Goal: Task Accomplishment & Management: Complete application form

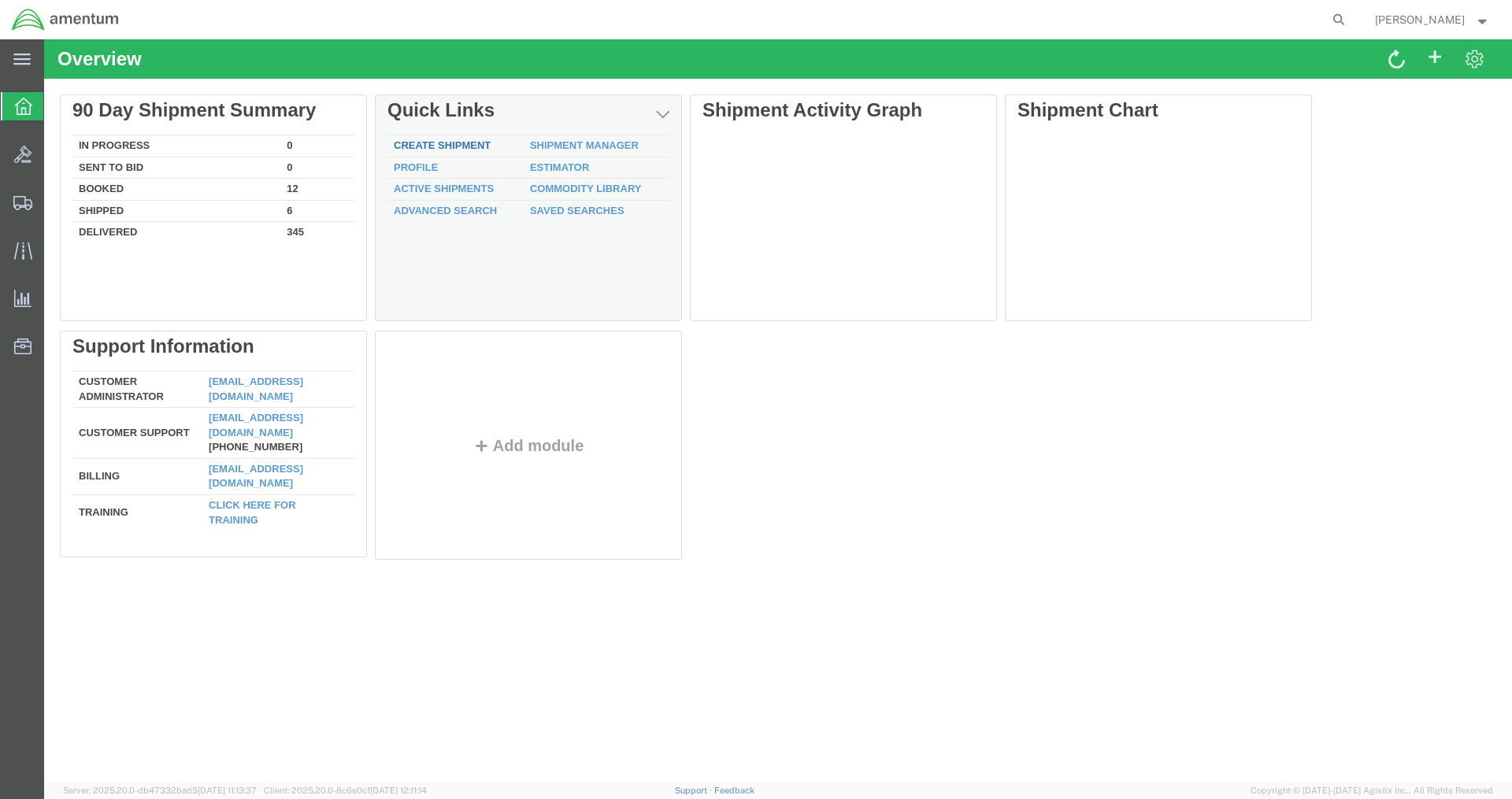
click at [458, 143] on link "Create Shipment" at bounding box center [442, 145] width 97 height 11
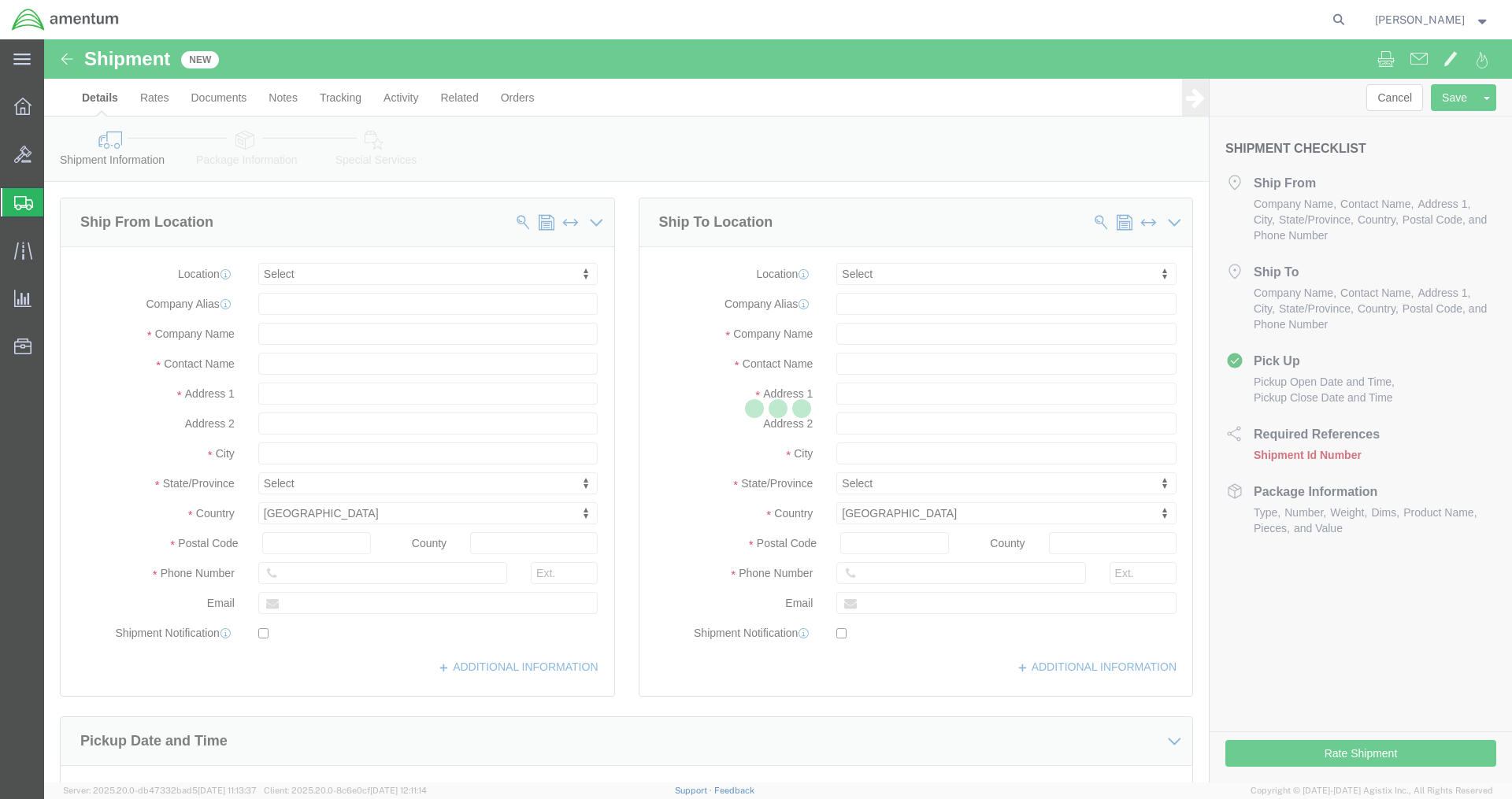
select select
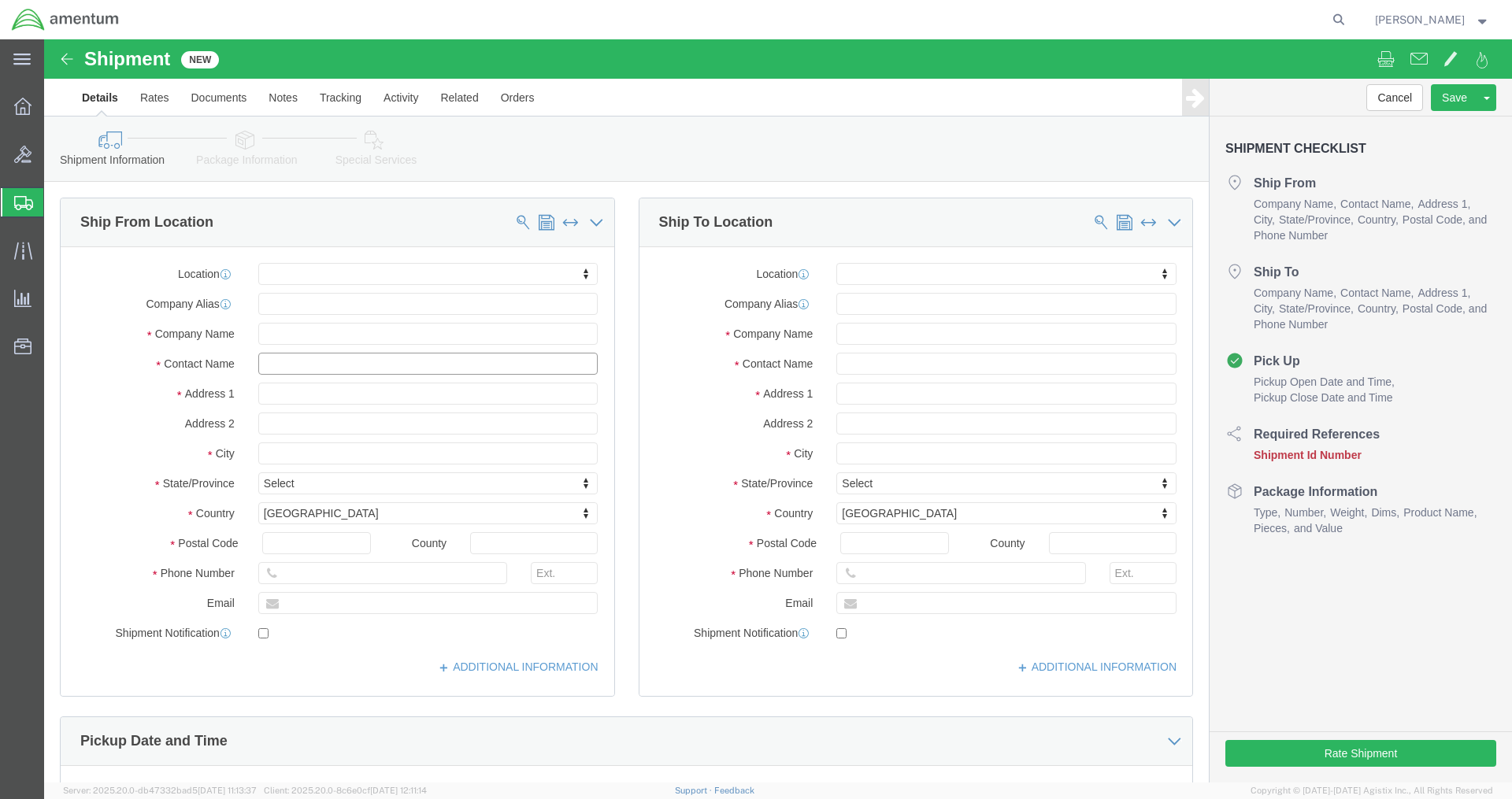
click input "text"
type input "oscar"
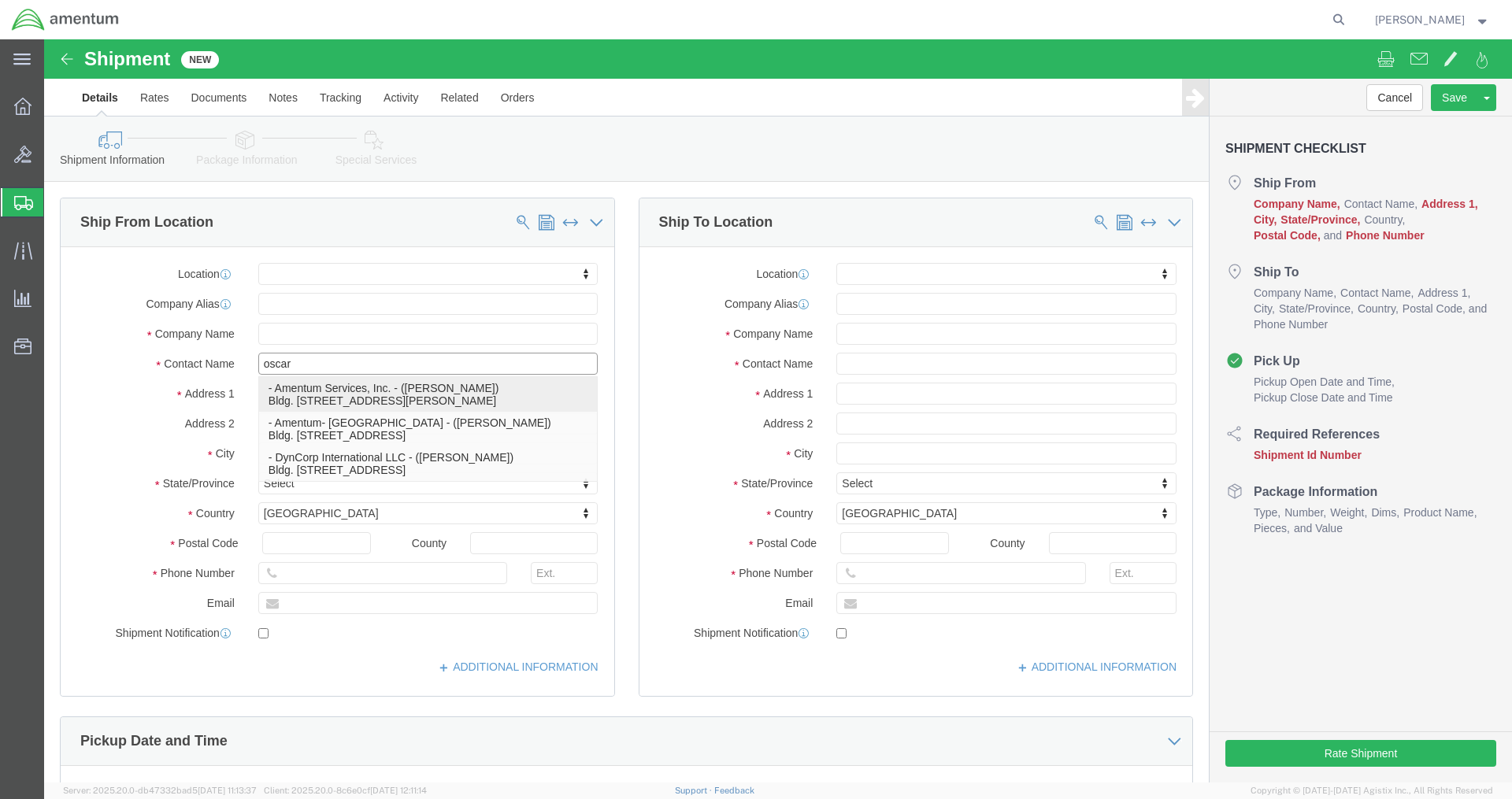
click p "- Amentum Services, Inc. - ([PERSON_NAME]) Bldg. [STREET_ADDRESS][PERSON_NAME]"
select select
type input "Amentum Services, Inc."
type input "[PERSON_NAME]"
type input "Bldg. [STREET_ADDRESS]"
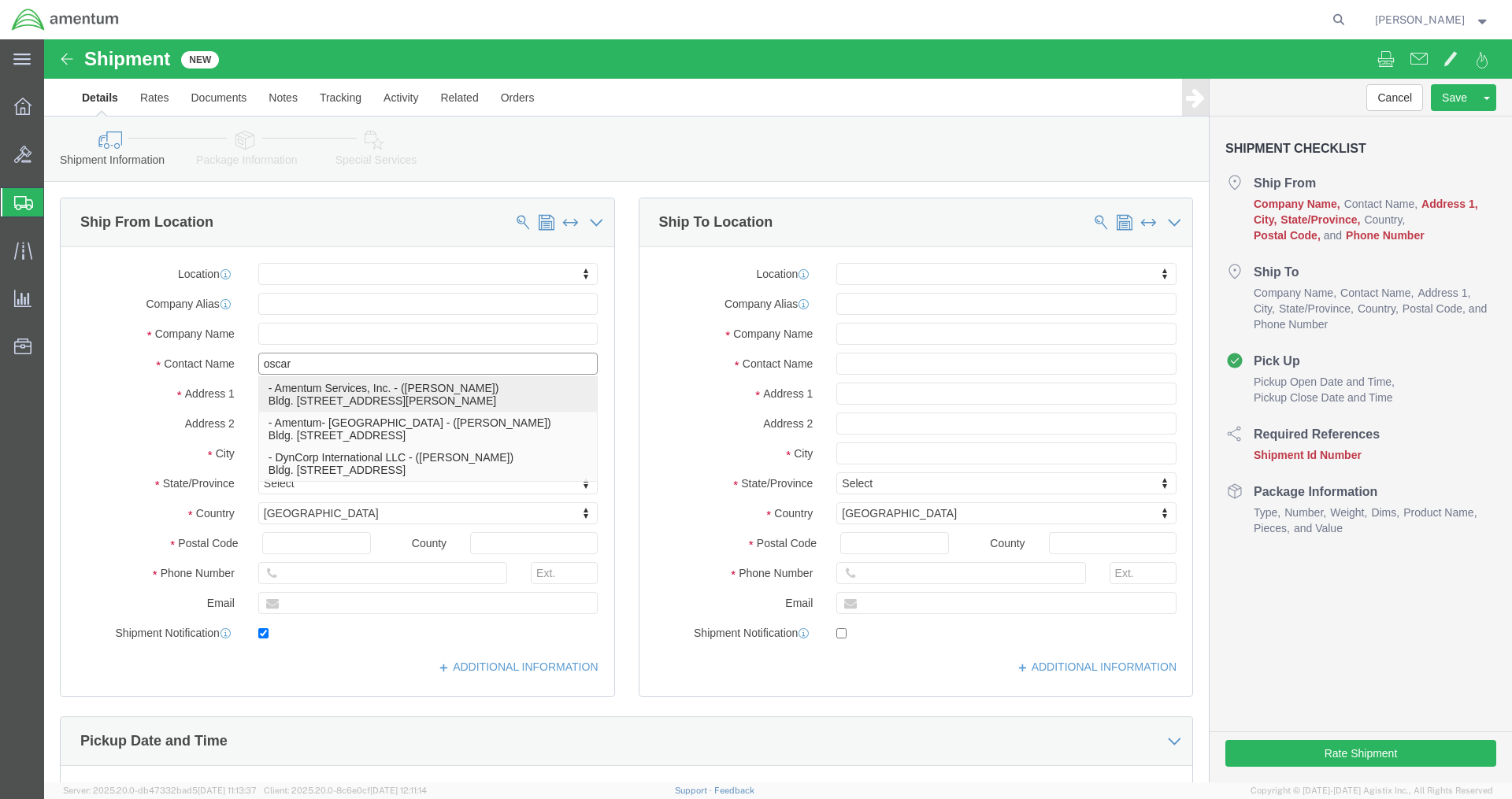
type input "Fort [PERSON_NAME]"
type input "76544"
type input "[PHONE_NUMBER]"
type input "[EMAIL_ADDRESS][PERSON_NAME][DOMAIN_NAME], [PERSON_NAME][DOMAIN_NAME][EMAIL_ADD…"
checkbox input "true"
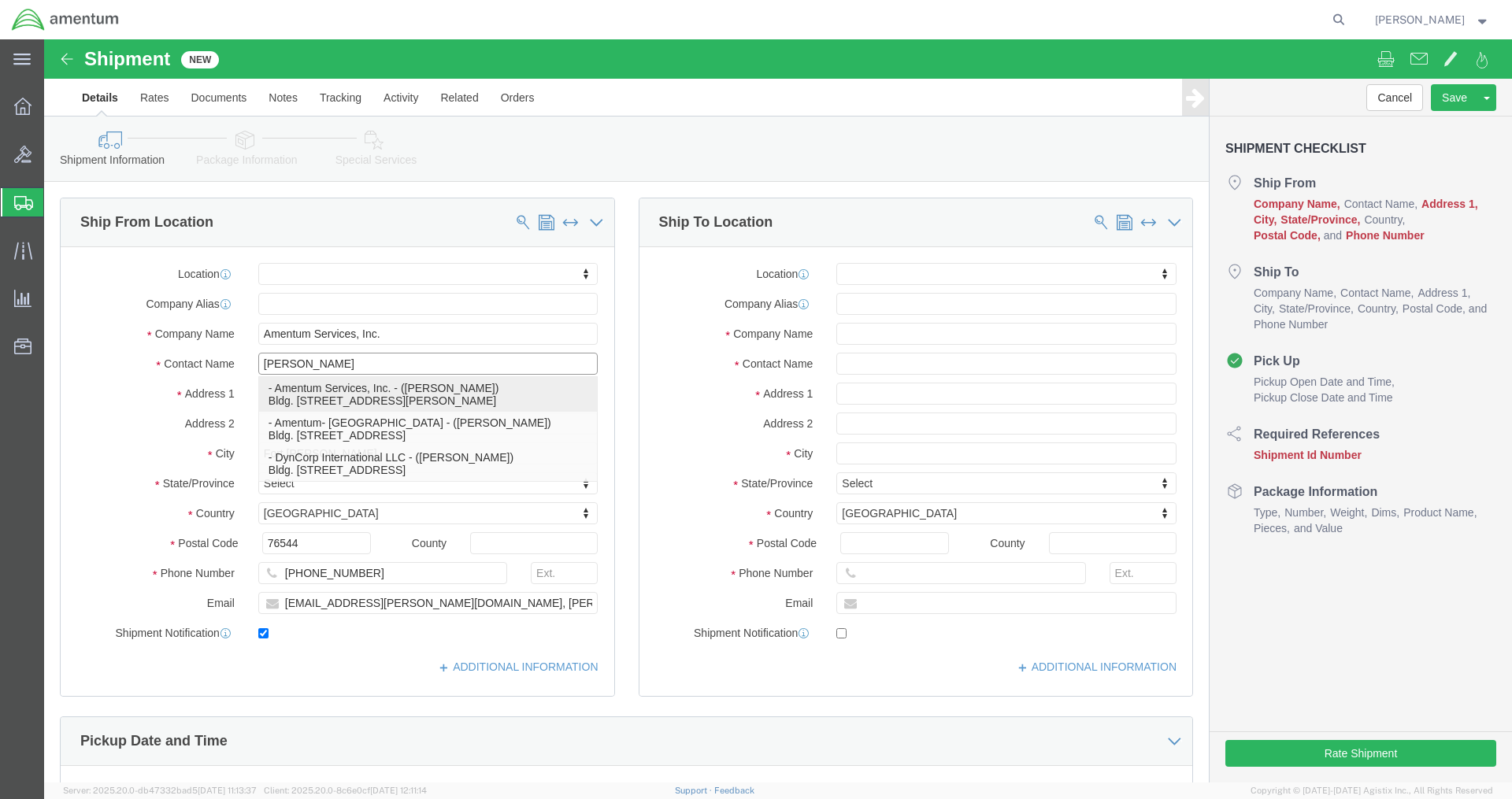
select select "[GEOGRAPHIC_DATA]"
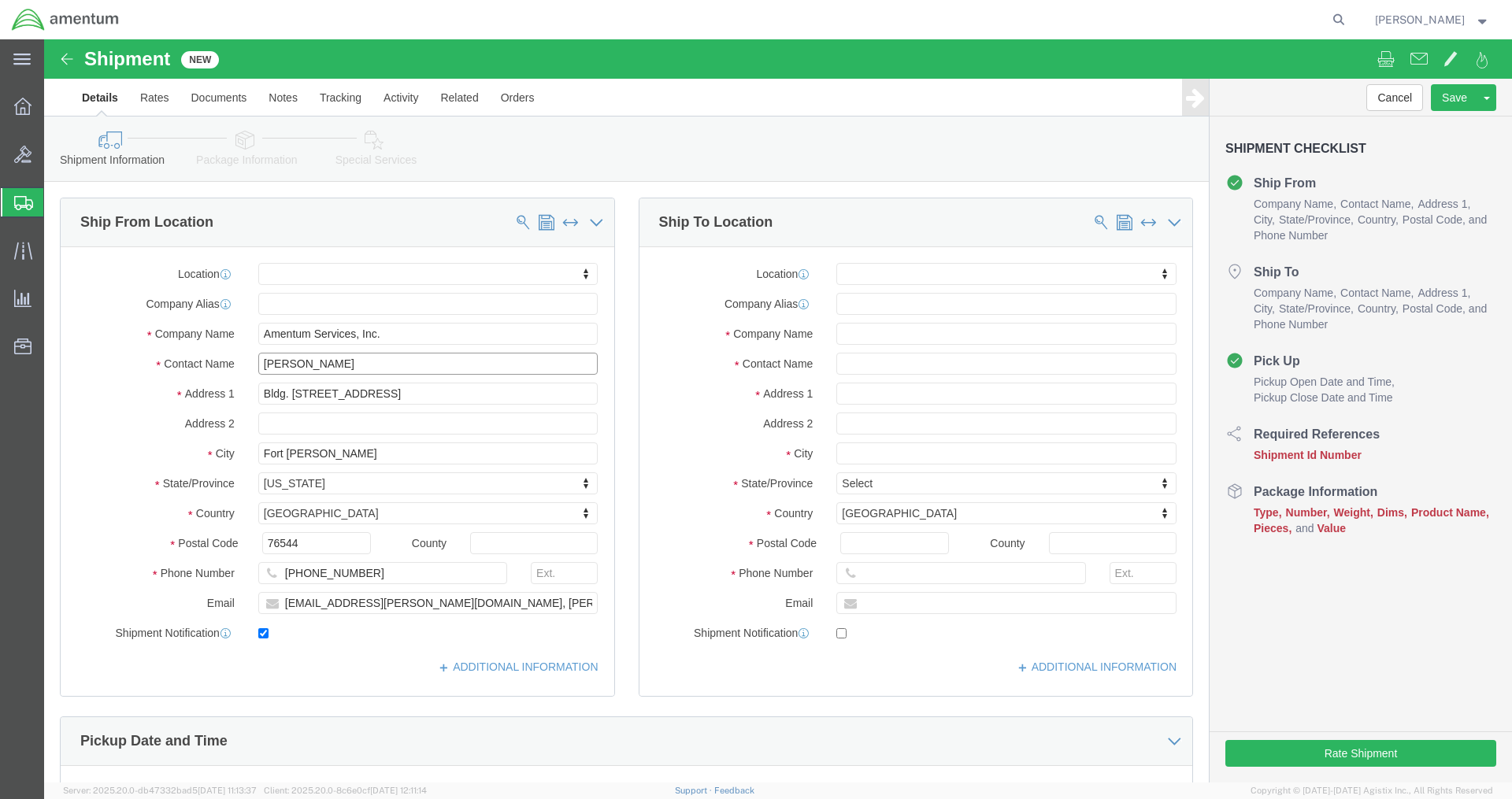
type input "[PERSON_NAME]"
click input "text"
type input "alexi"
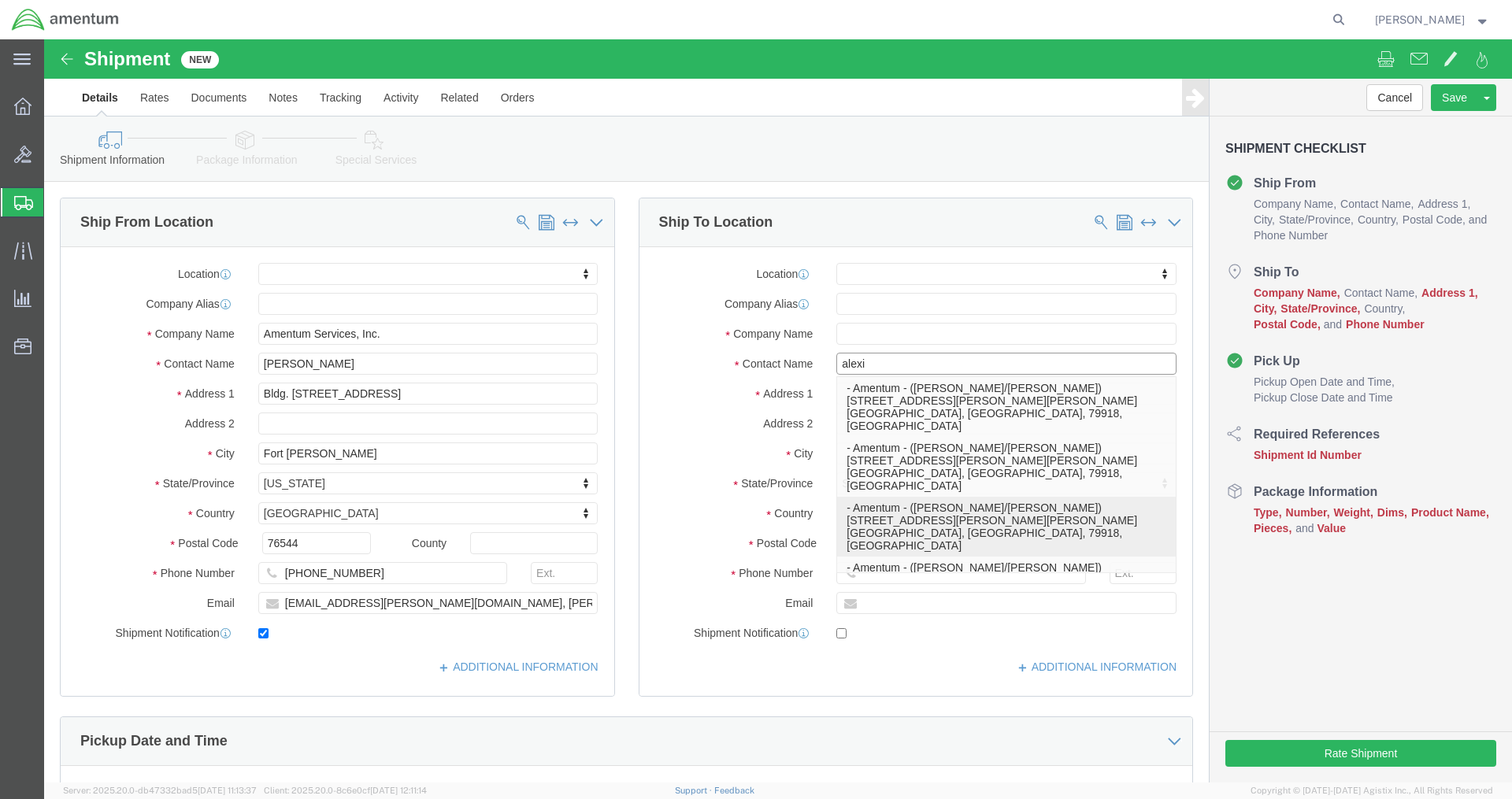
click p "- Amentum - ([PERSON_NAME]/[PERSON_NAME]) [STREET_ADDRESS][PERSON_NAME][PERSON_…"
select select
type input "Amentum"
type input "[PERSON_NAME]/[PERSON_NAME]"
type input "[STREET_ADDRESS][PERSON_NAME][PERSON_NAME]"
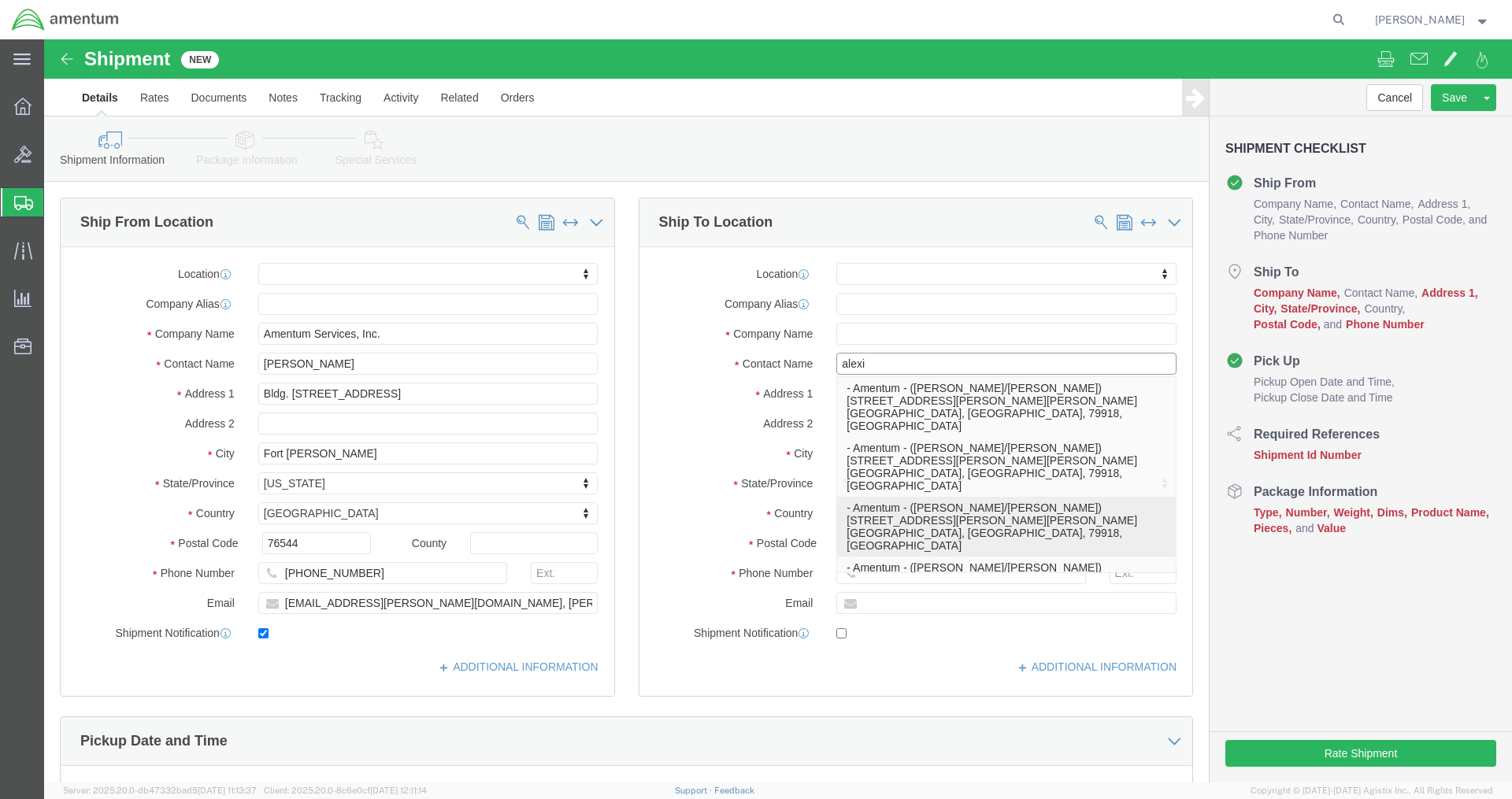
type input "Ft. Bliss"
type input "79918"
select select "[GEOGRAPHIC_DATA]"
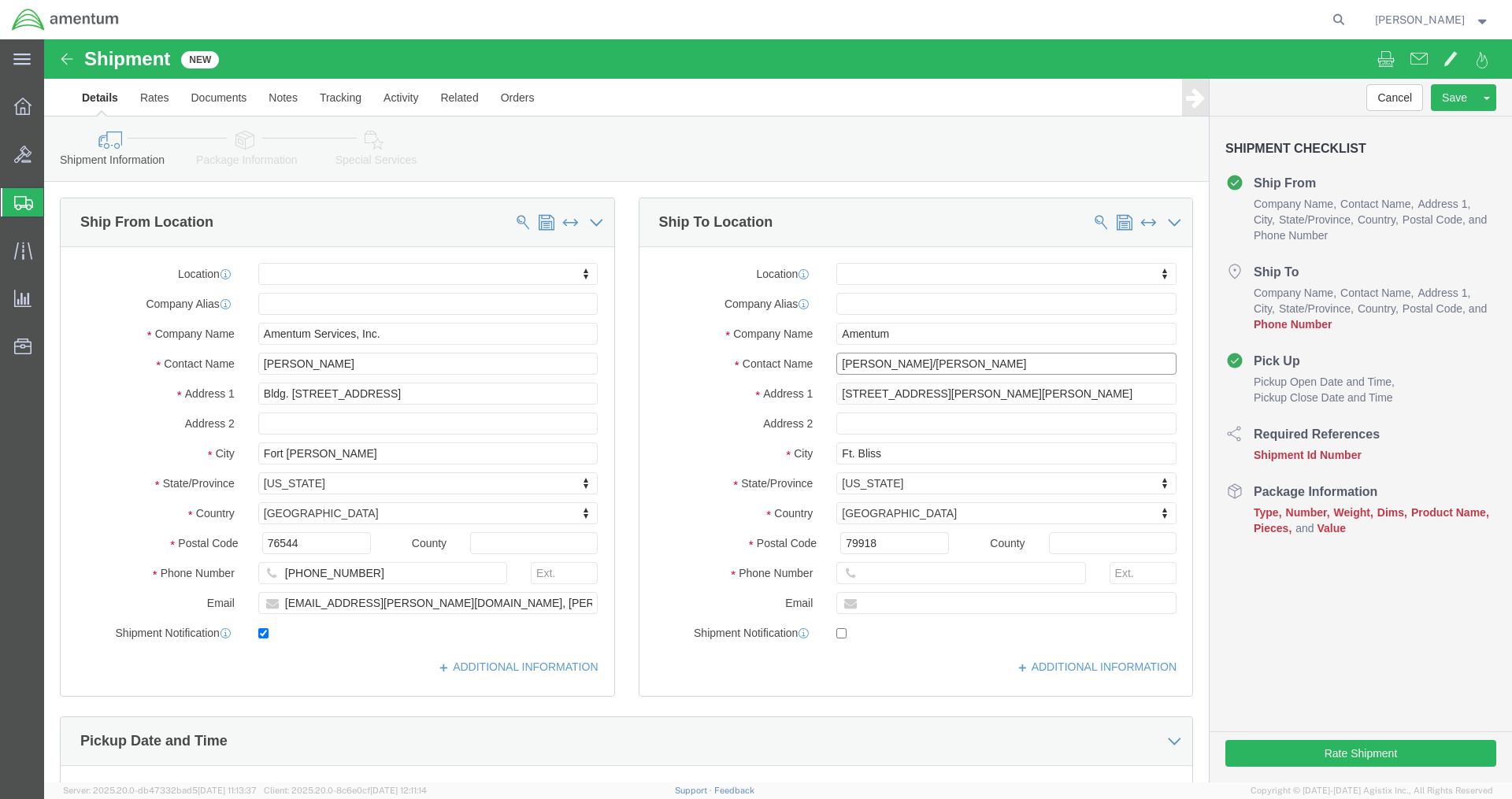
click input "[PERSON_NAME]/[PERSON_NAME]"
type input "[PERSON_NAME]/MWO Team"
click input "text"
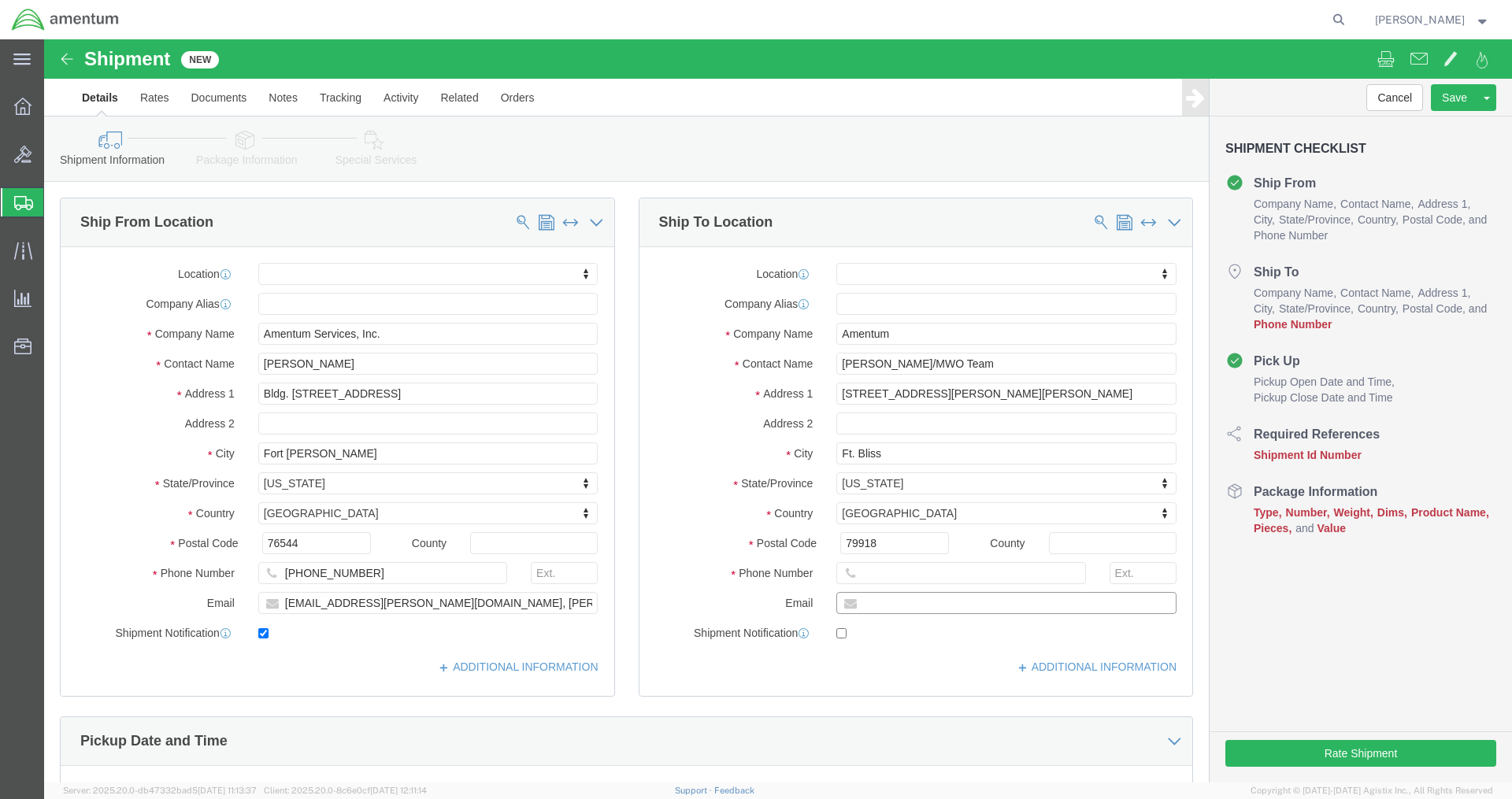
paste input "[EMAIL_ADDRESS][DOMAIN_NAME]"
type input "[EMAIL_ADDRESS][DOMAIN_NAME]"
checkbox input "true"
click input "text"
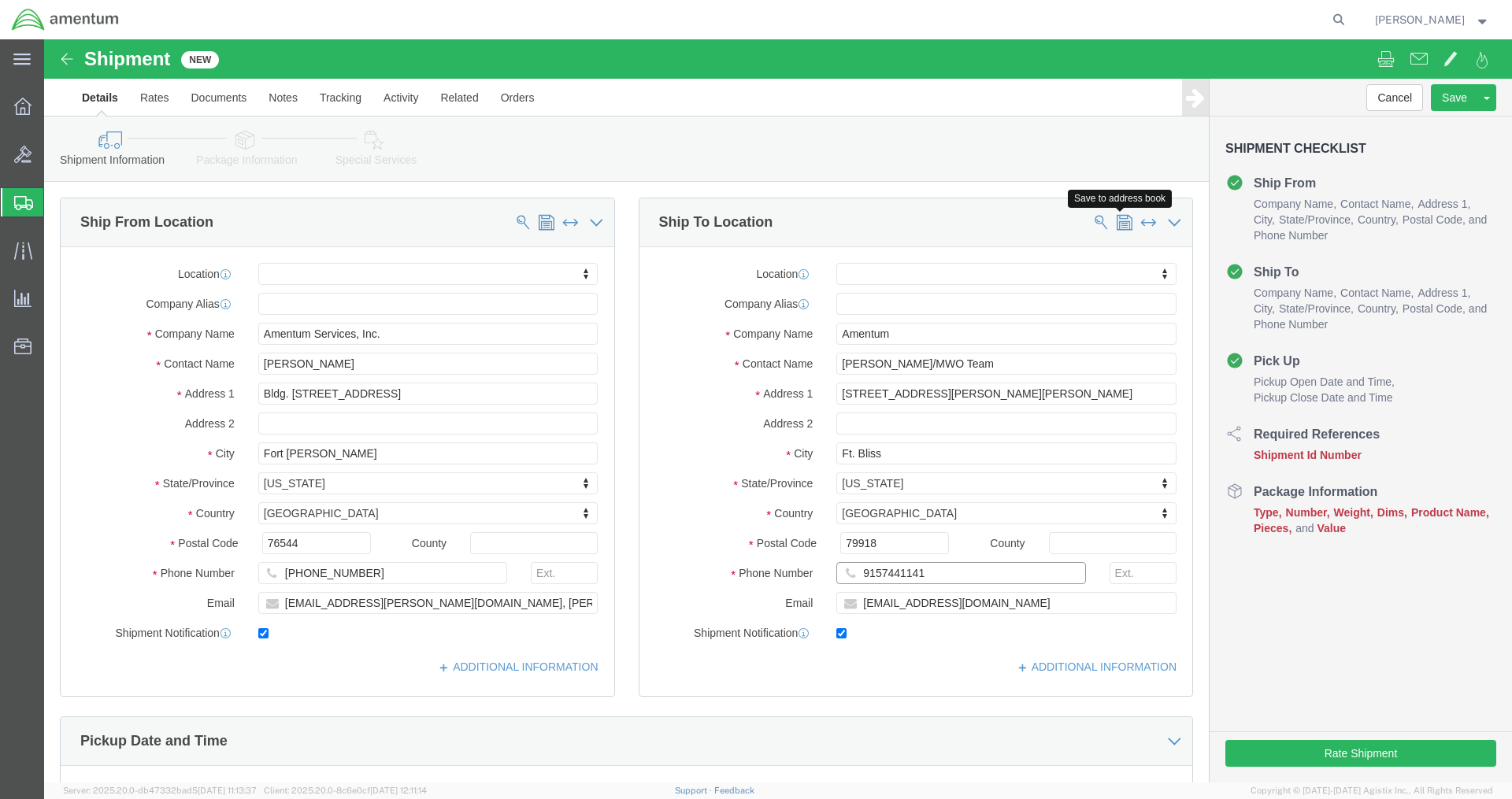
type input "9157441141"
click span
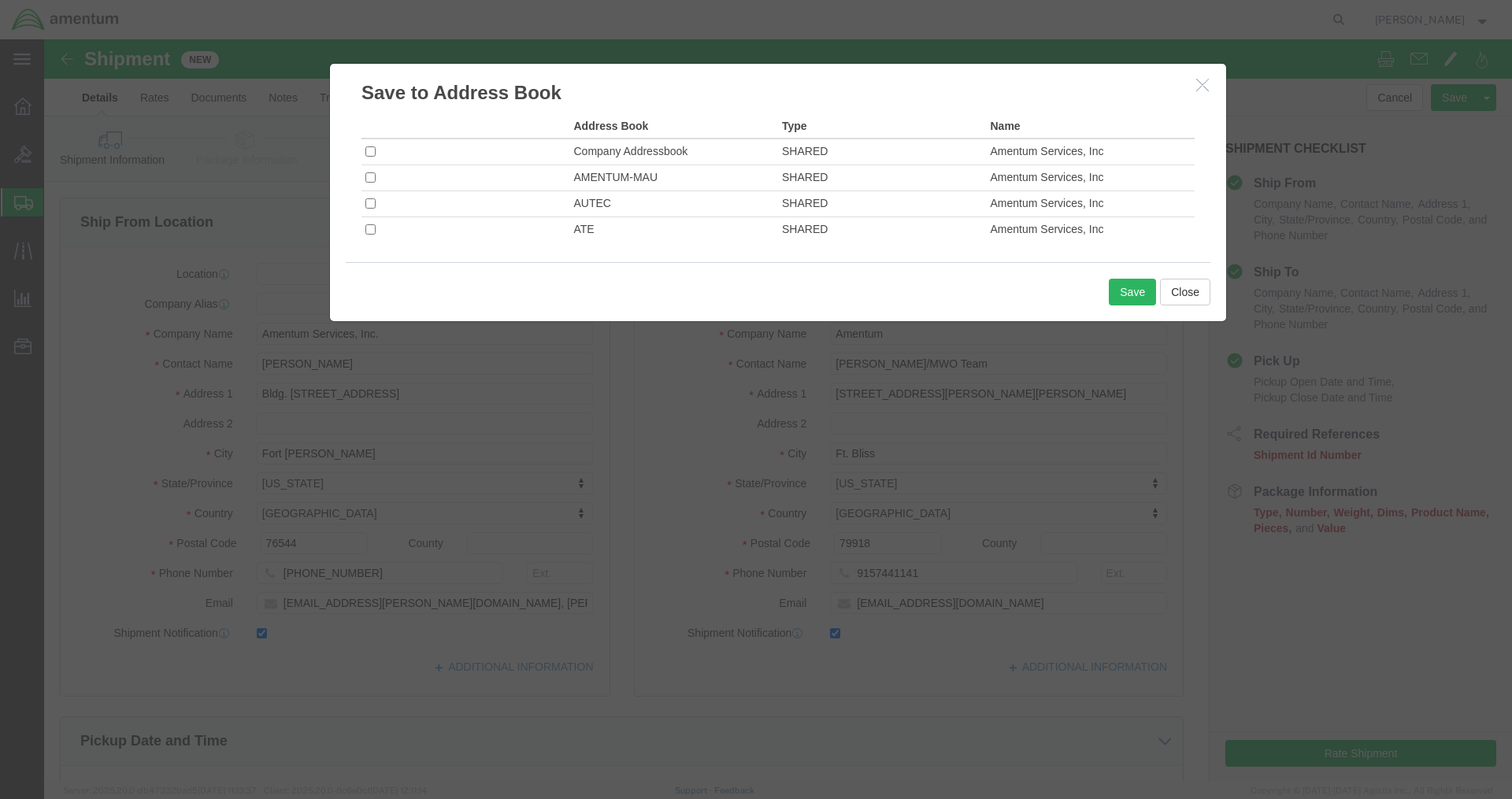
click td
click input "checkbox"
checkbox input "true"
click button "Save"
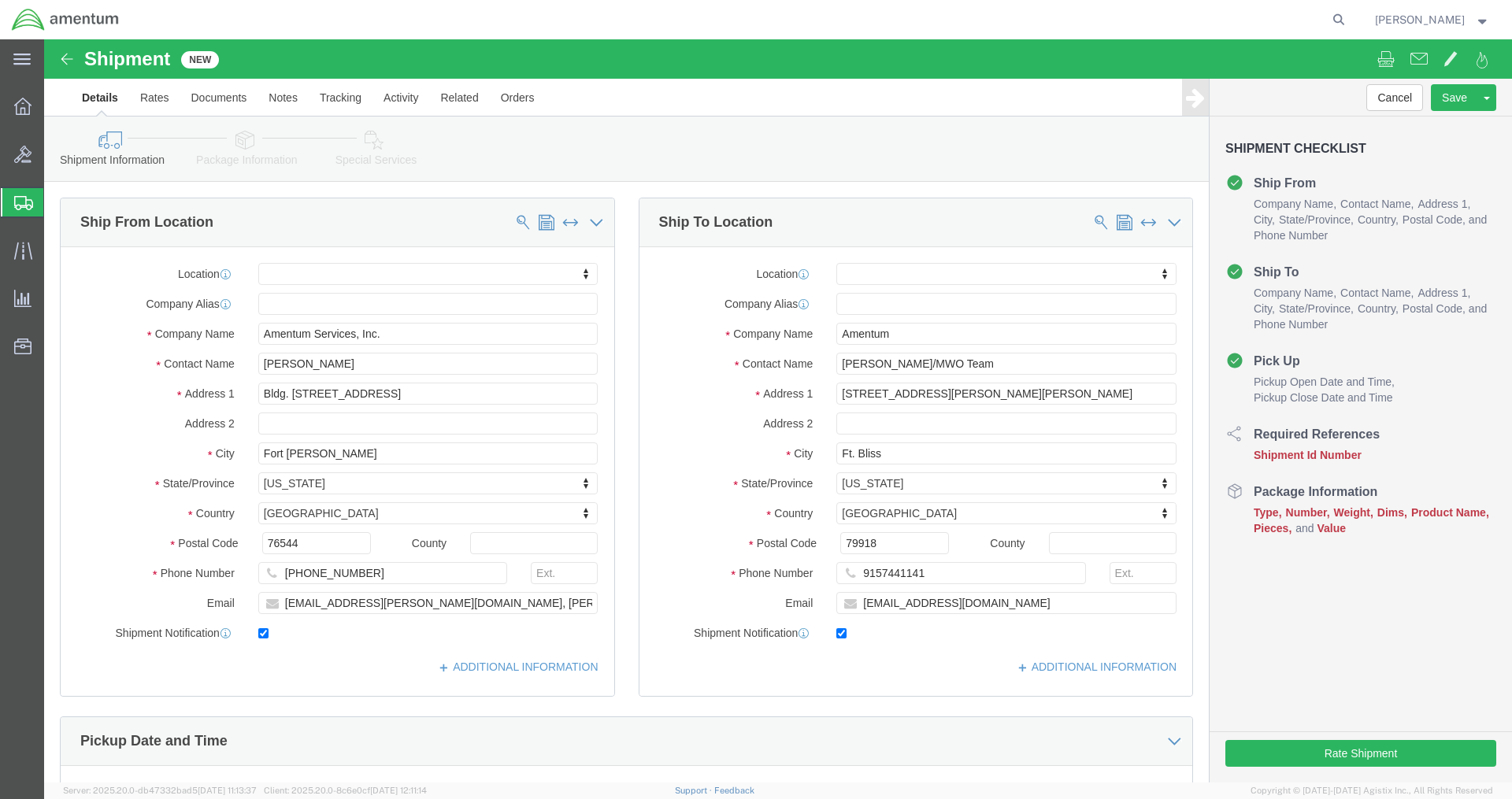
click input "text"
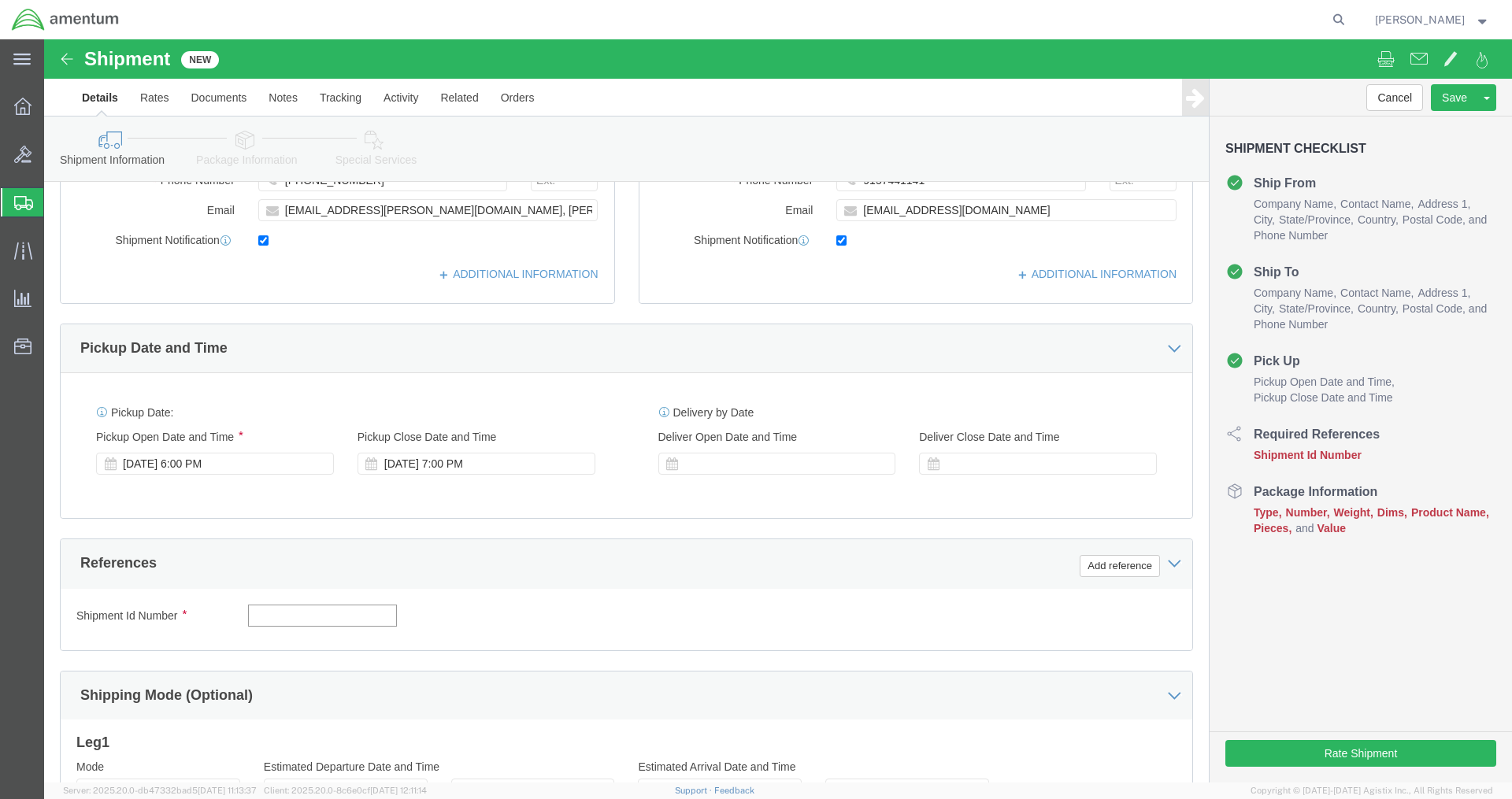
click input "text"
paste input "2521BB"
type input "2521BB"
click button "Continue"
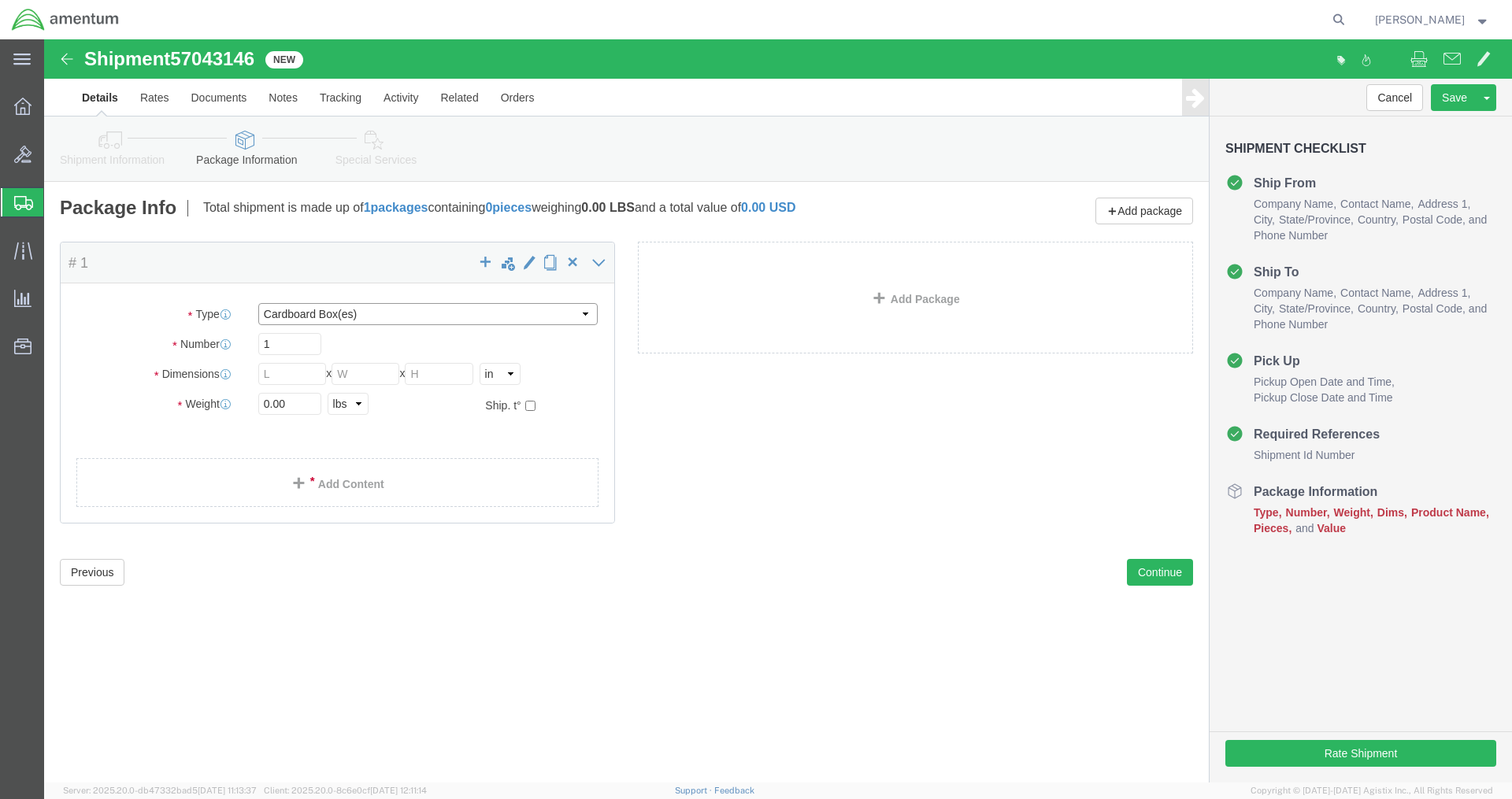
select select "ENV"
type input "9.50"
type input "12.50"
type input "0.25"
type input "1"
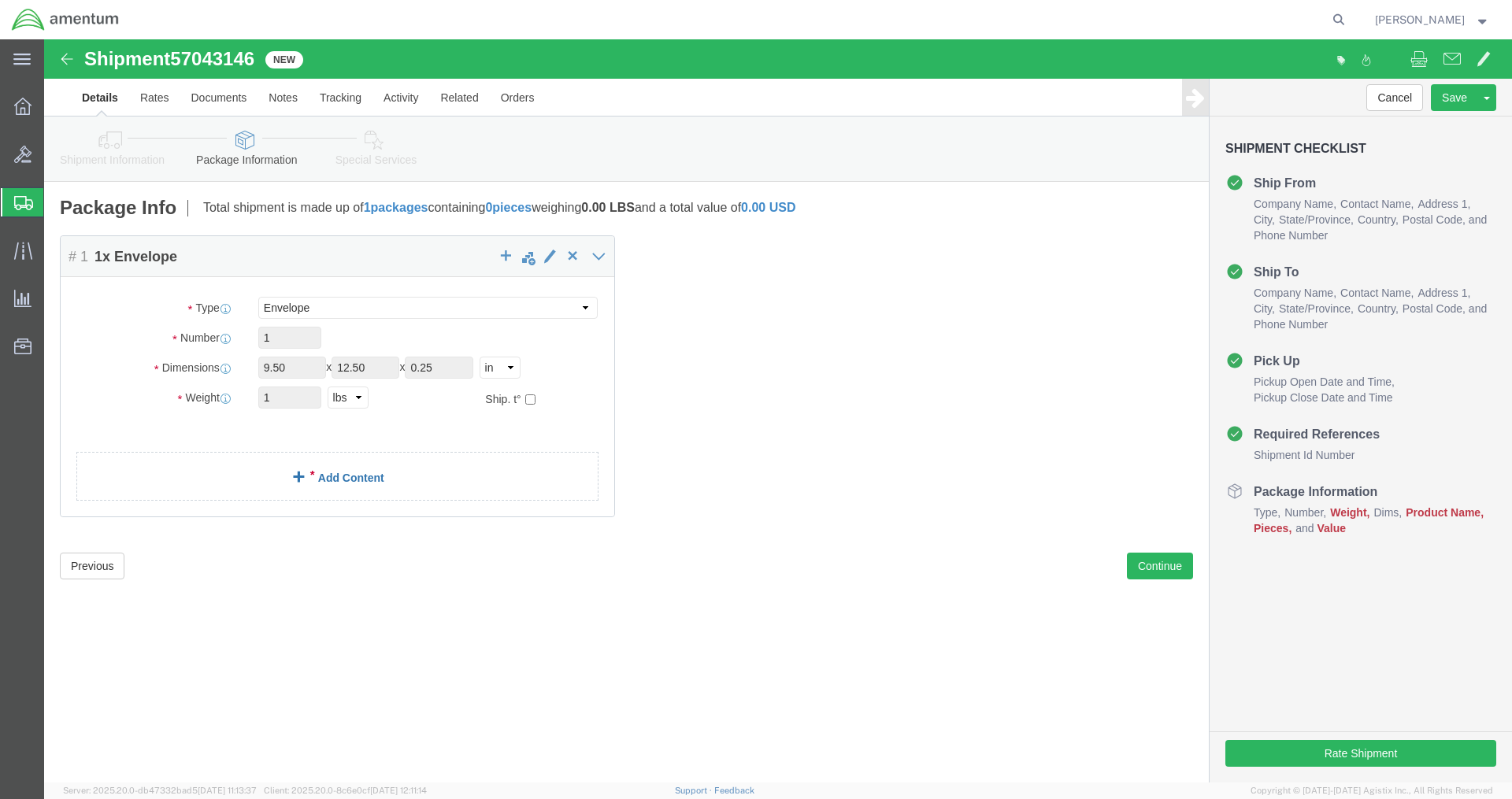
click link "Add Content"
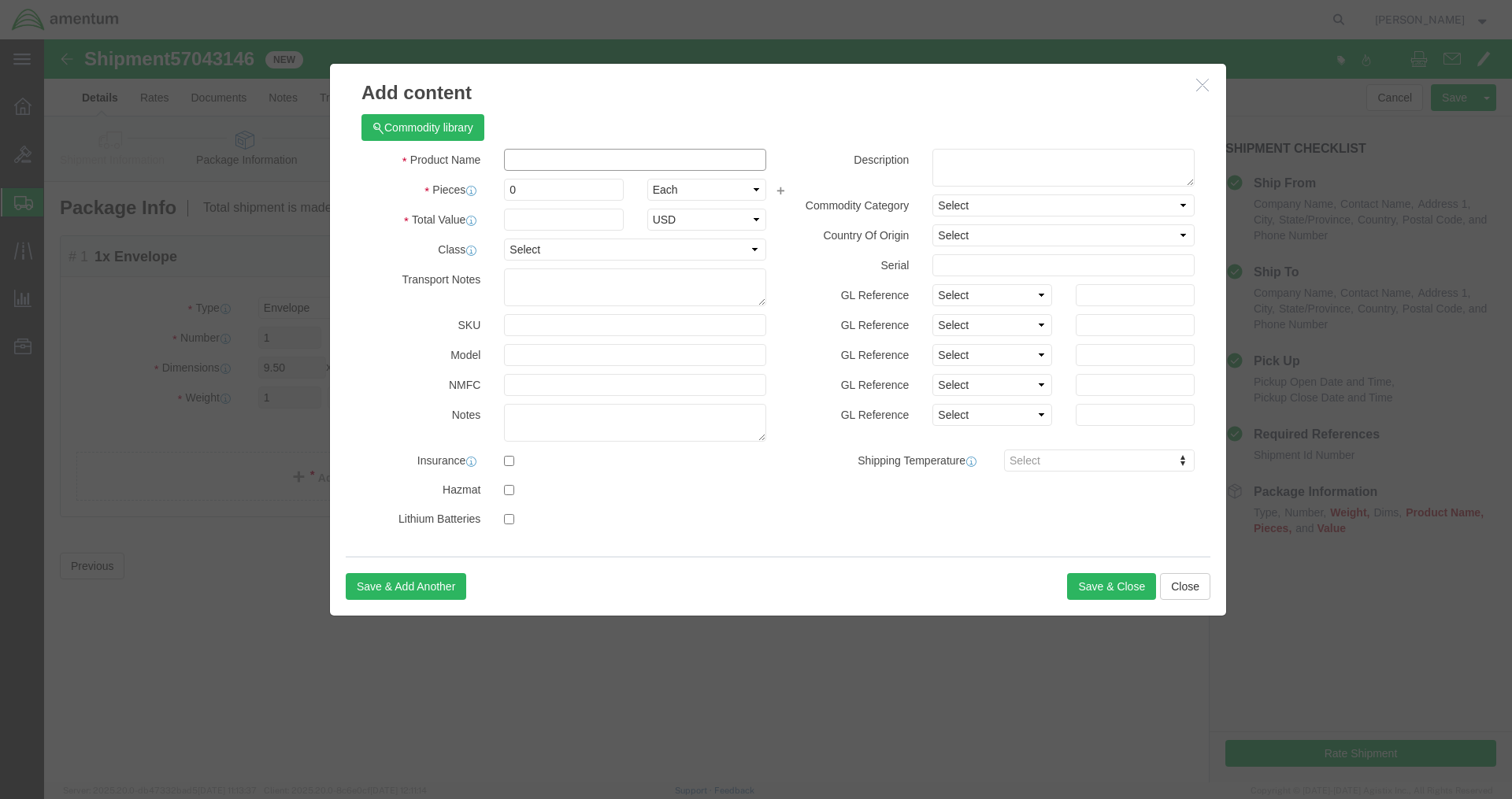
click input "text"
type input "apr hardware"
click input "0"
type input "01"
type input "100"
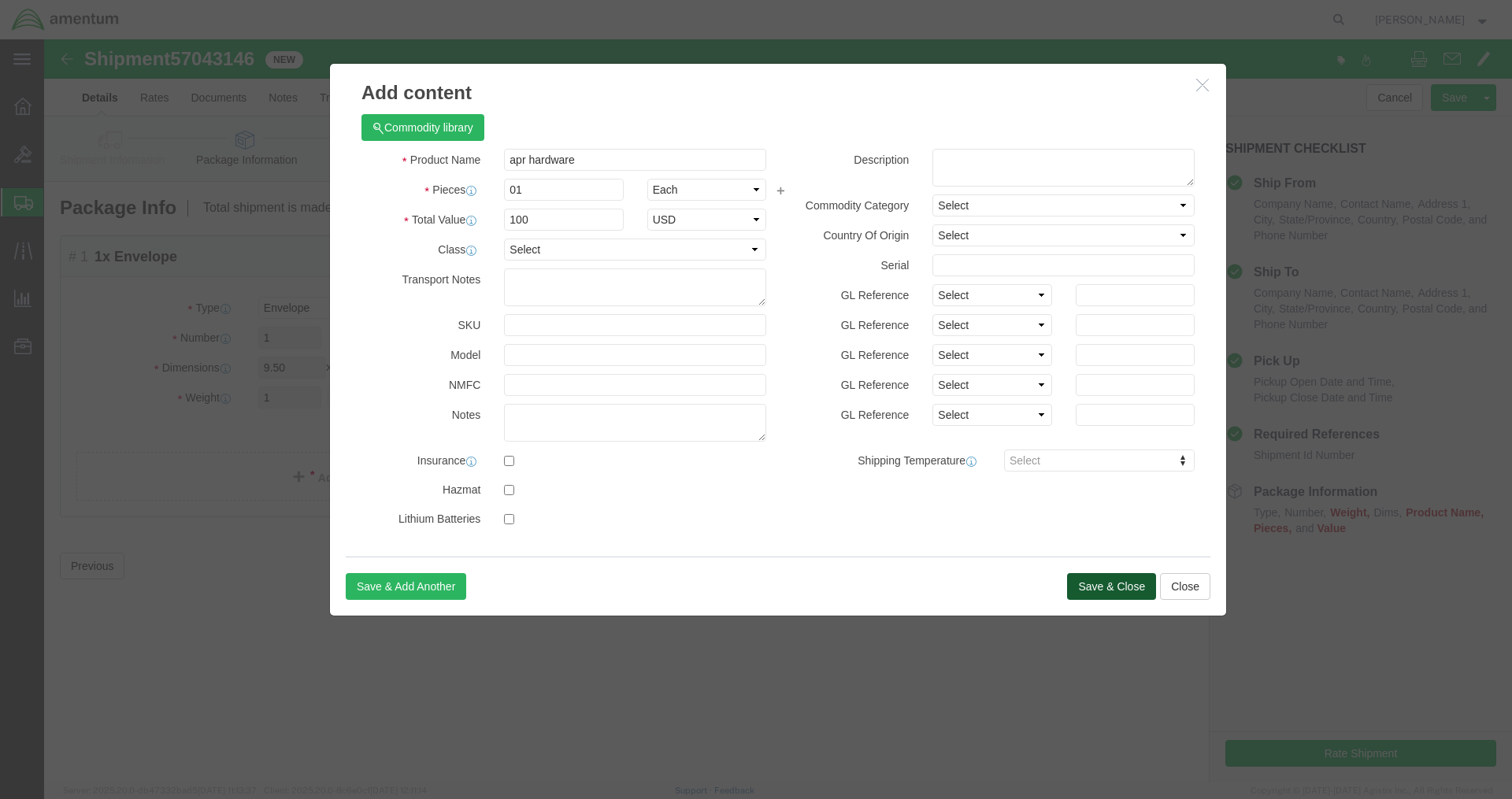
click button "Save & Close"
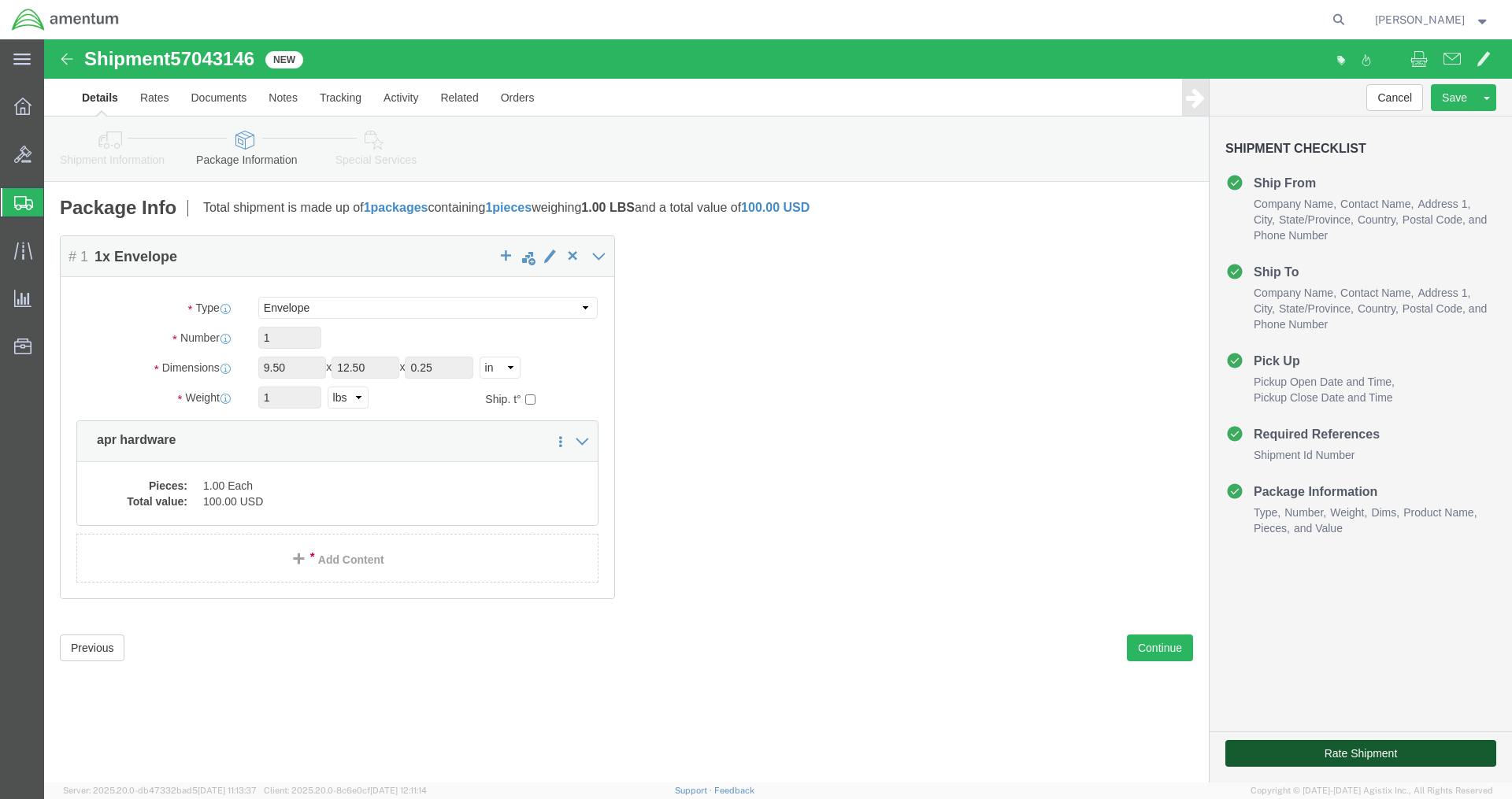
click button "Rate Shipment"
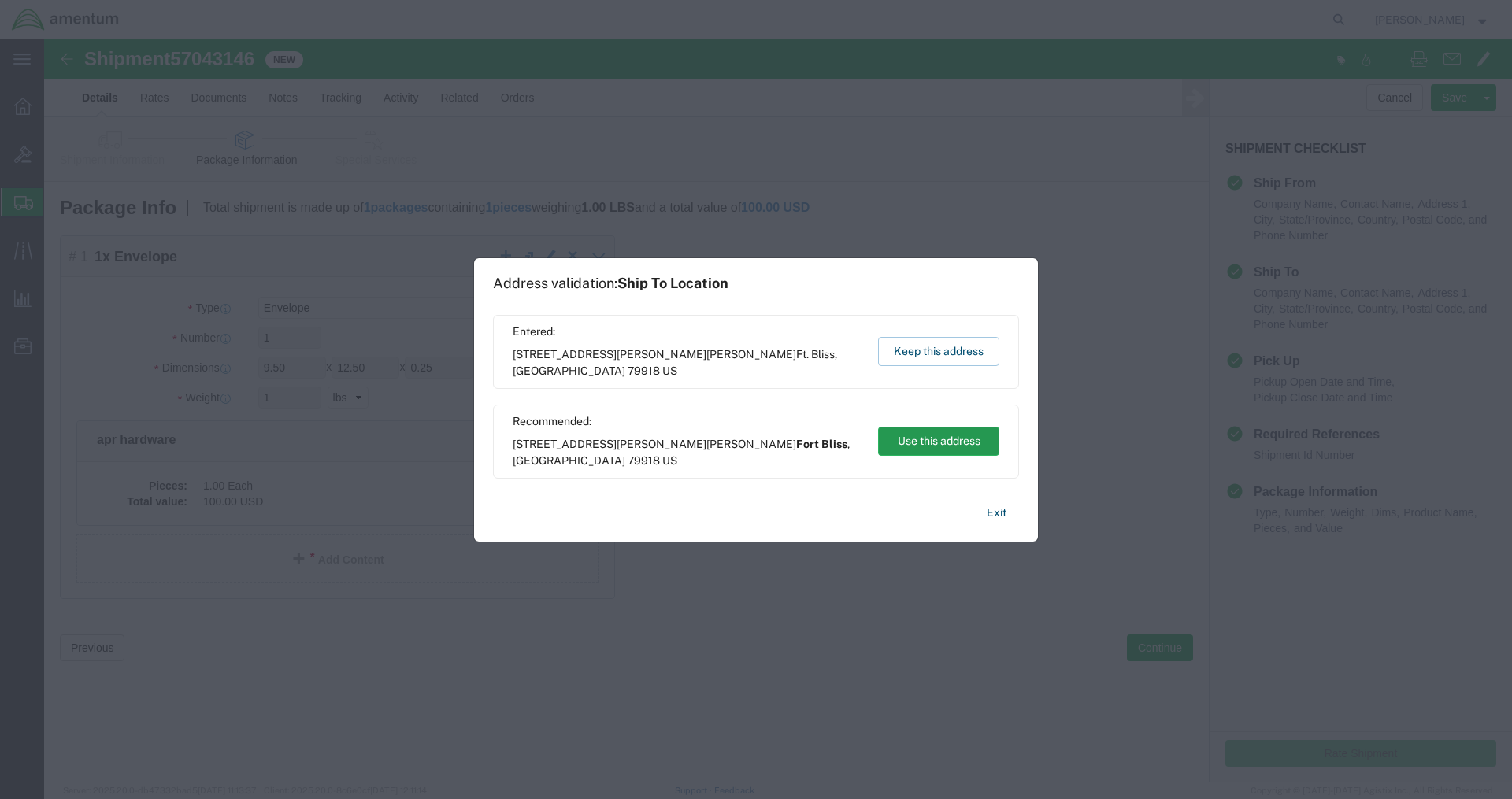
click at [917, 433] on button "Use this address" at bounding box center [939, 442] width 122 height 29
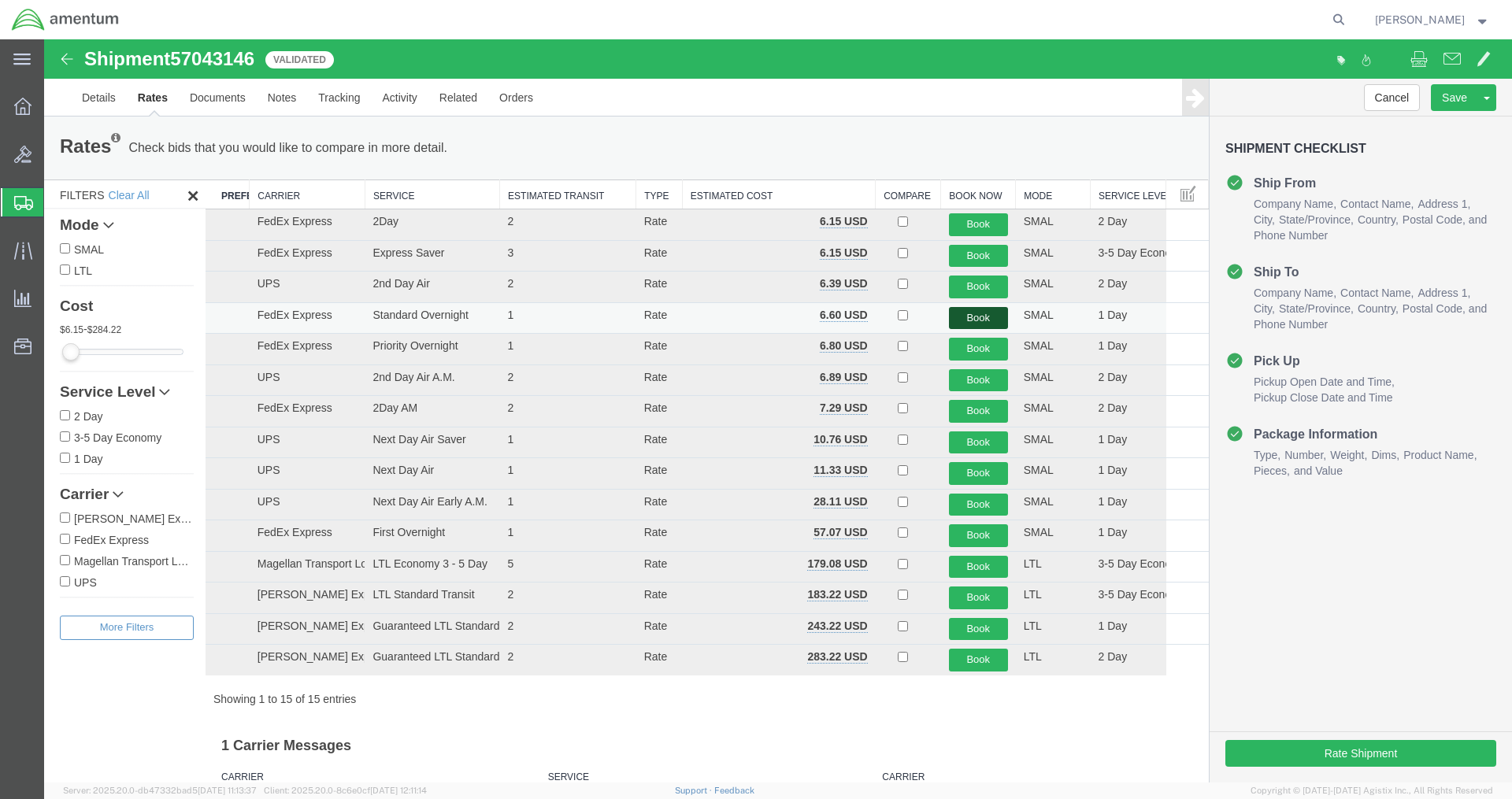
click at [971, 315] on button "Book" at bounding box center [978, 318] width 59 height 23
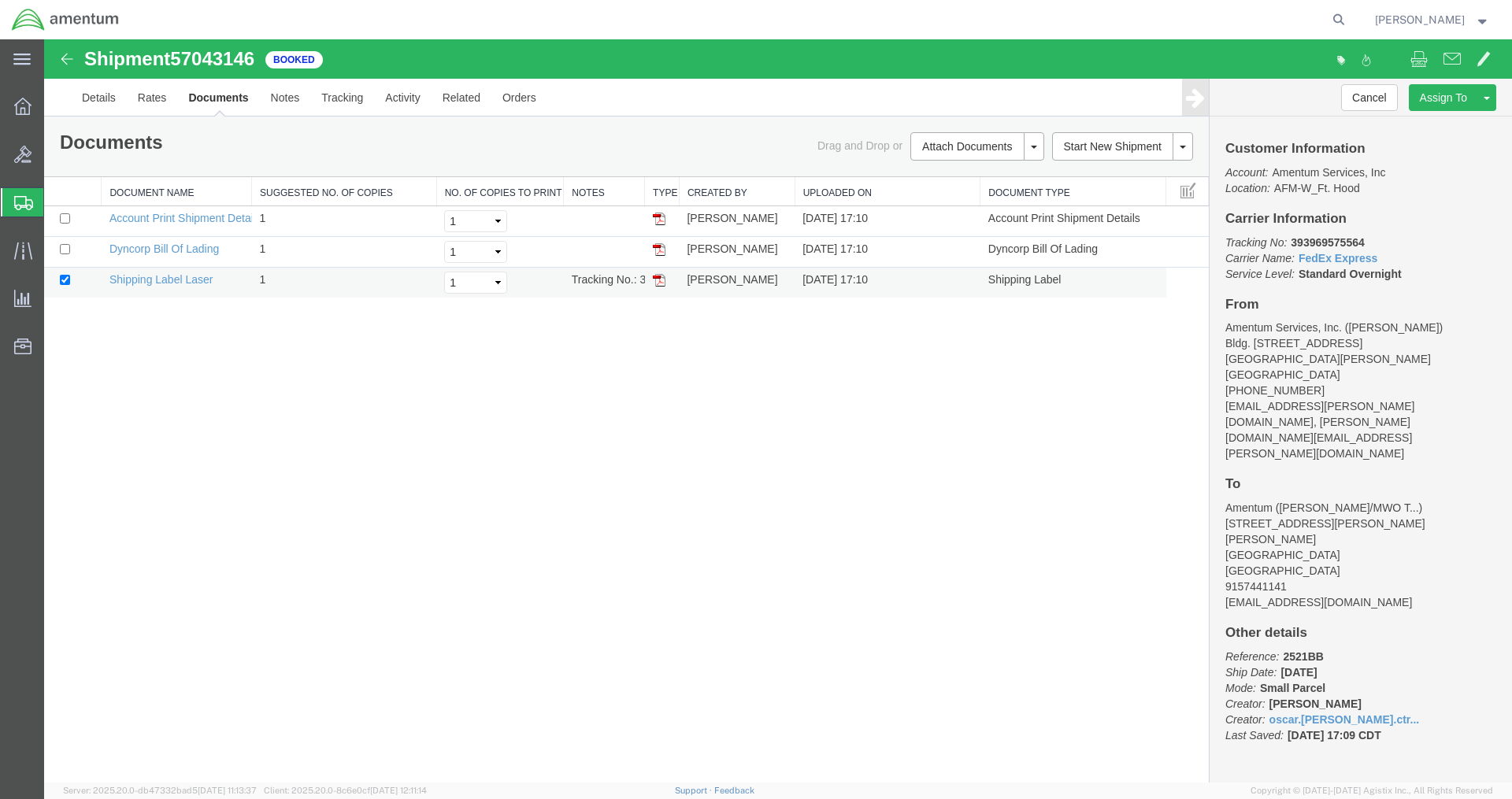
click at [659, 279] on img at bounding box center [659, 280] width 12 height 12
